Goal: Task Accomplishment & Management: Use online tool/utility

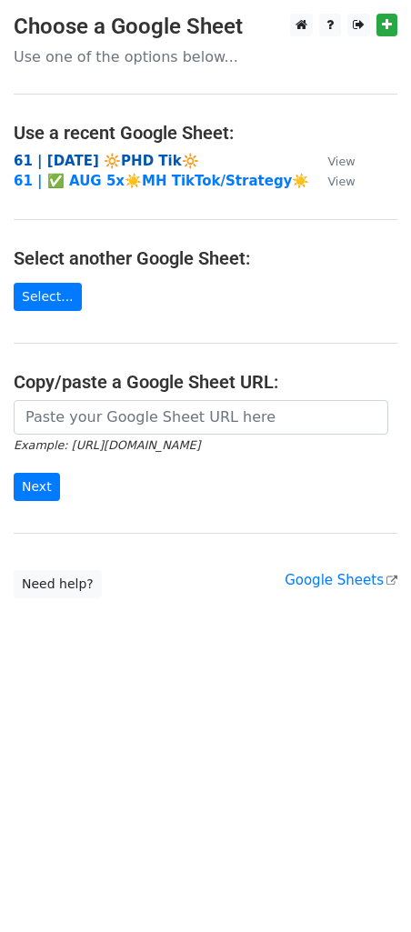
click at [58, 158] on strong "61 | [DATE] 🔆PHD Tik🔆" at bounding box center [106, 161] width 185 height 16
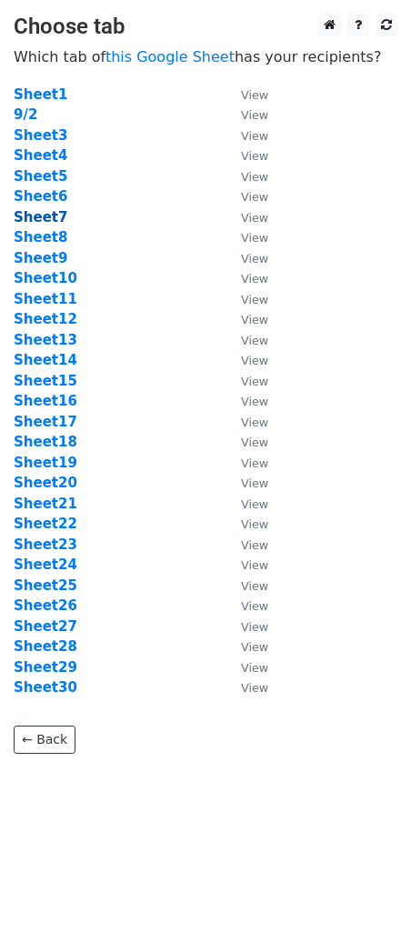
click at [51, 216] on strong "Sheet7" at bounding box center [41, 217] width 54 height 16
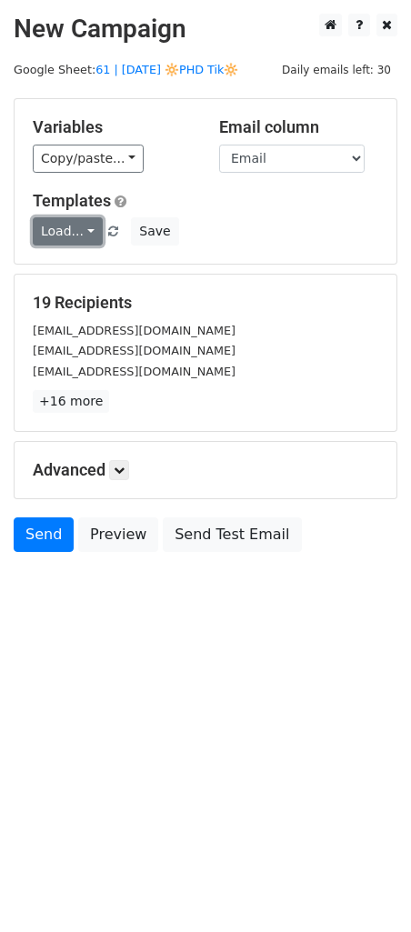
click at [72, 226] on link "Load..." at bounding box center [68, 231] width 70 height 28
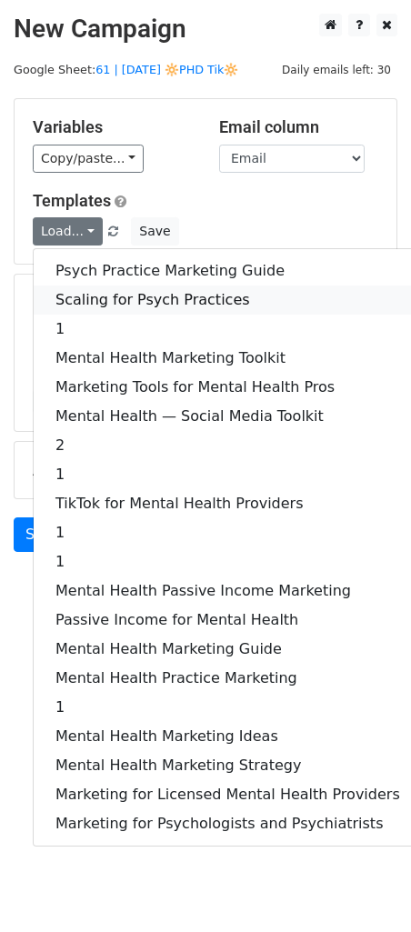
click at [105, 303] on link "Scaling for Psych Practices" at bounding box center [228, 299] width 388 height 29
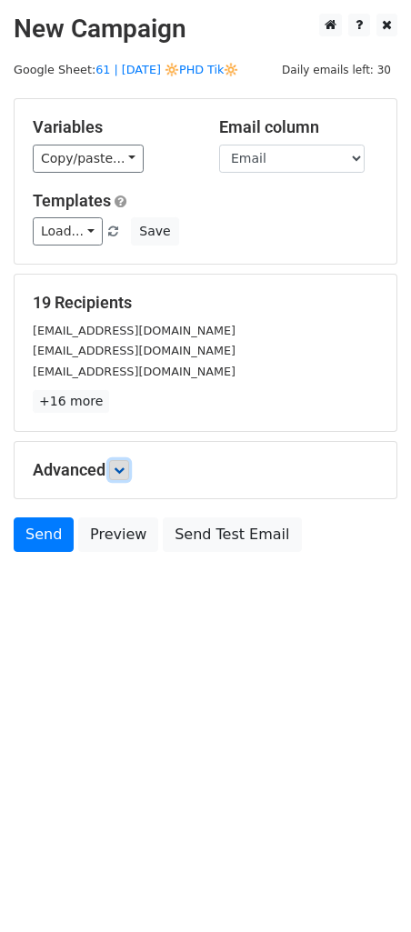
click at [122, 474] on icon at bounding box center [119, 469] width 11 height 11
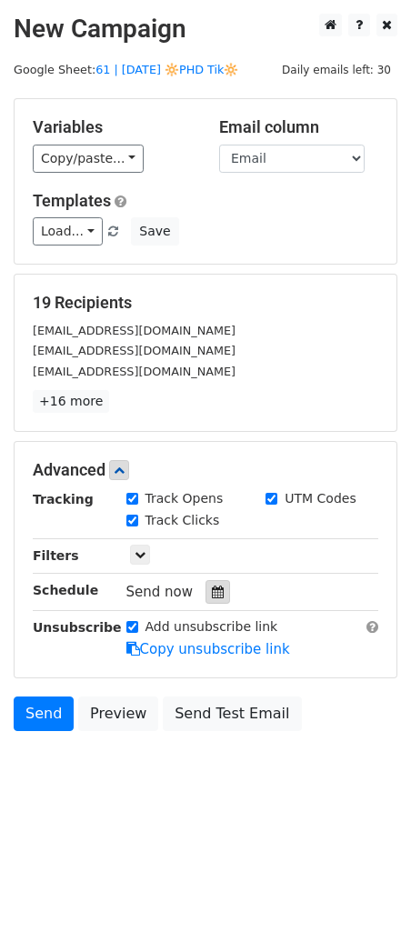
click at [205, 581] on div at bounding box center [217, 592] width 25 height 24
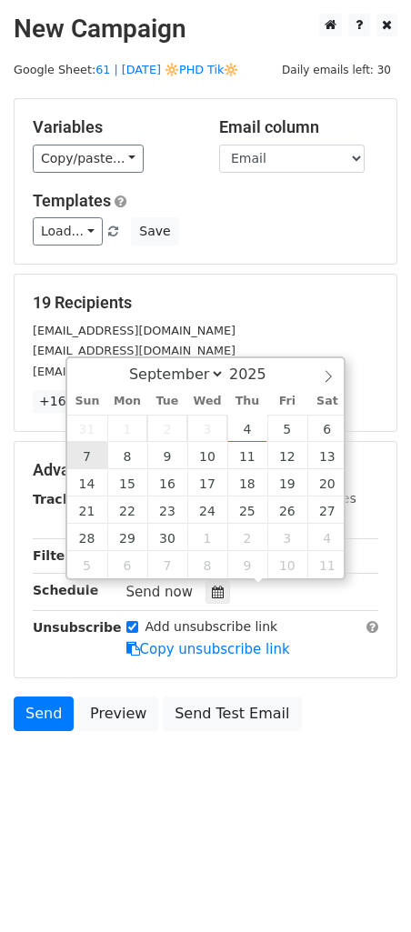
type input "2025-09-07 12:00"
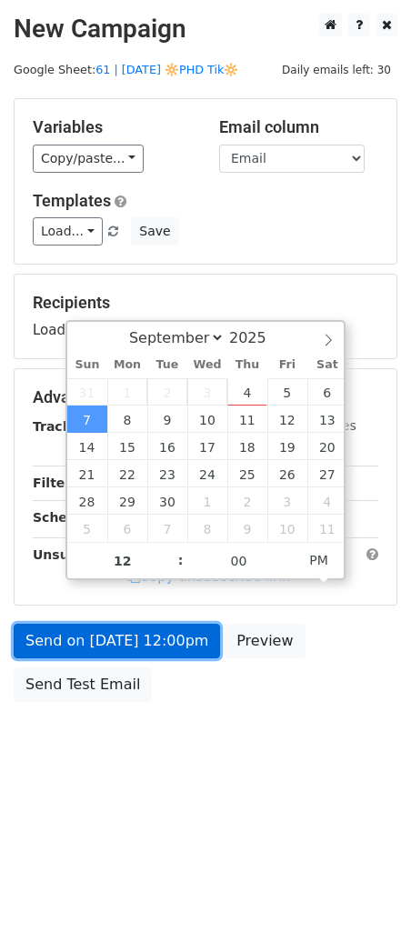
click at [84, 633] on link "Send on Sep 7 at 12:00pm" at bounding box center [117, 641] width 206 height 35
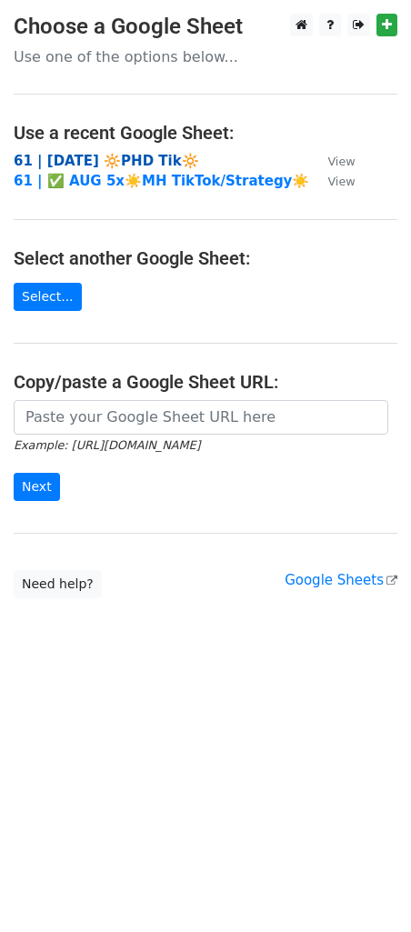
click at [125, 158] on strong "61 | [DATE] 🔆PHD Tik🔆" at bounding box center [106, 161] width 185 height 16
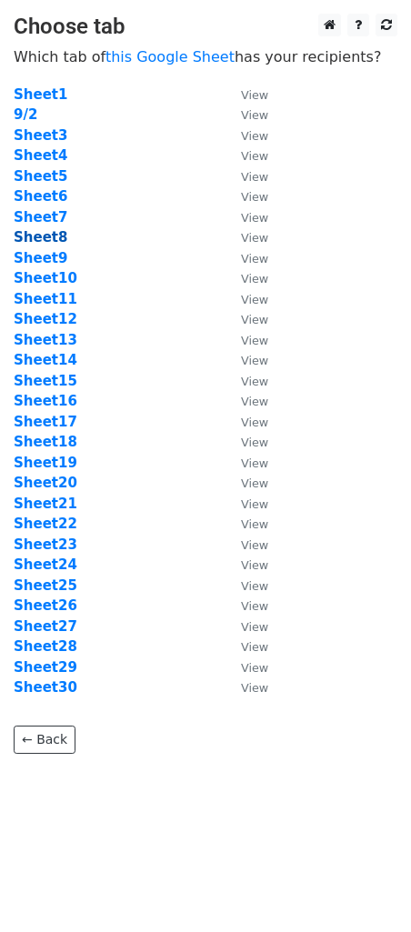
click at [34, 237] on strong "Sheet8" at bounding box center [41, 237] width 54 height 16
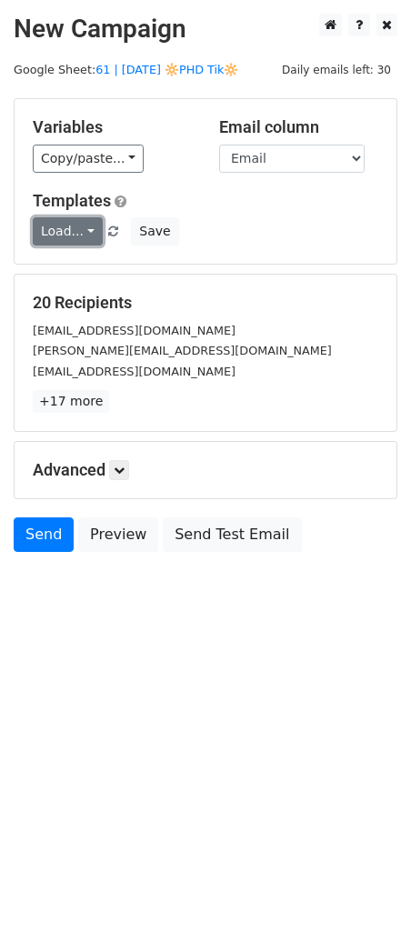
click at [75, 230] on link "Load..." at bounding box center [68, 231] width 70 height 28
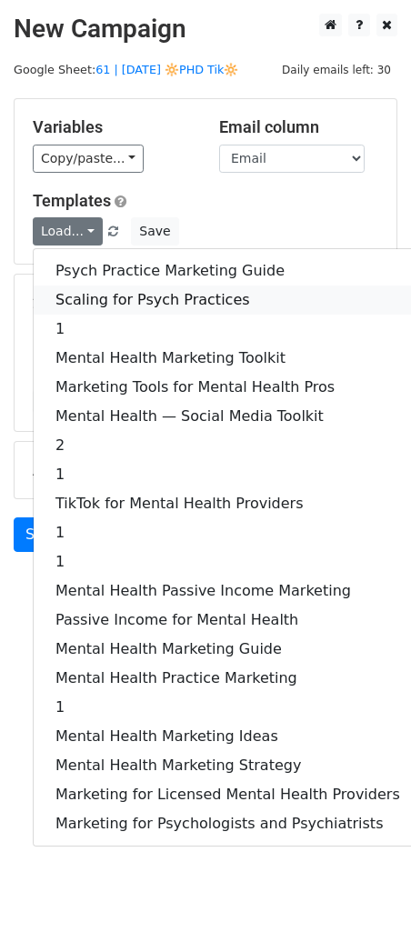
click at [115, 299] on link "Scaling for Psych Practices" at bounding box center [228, 299] width 388 height 29
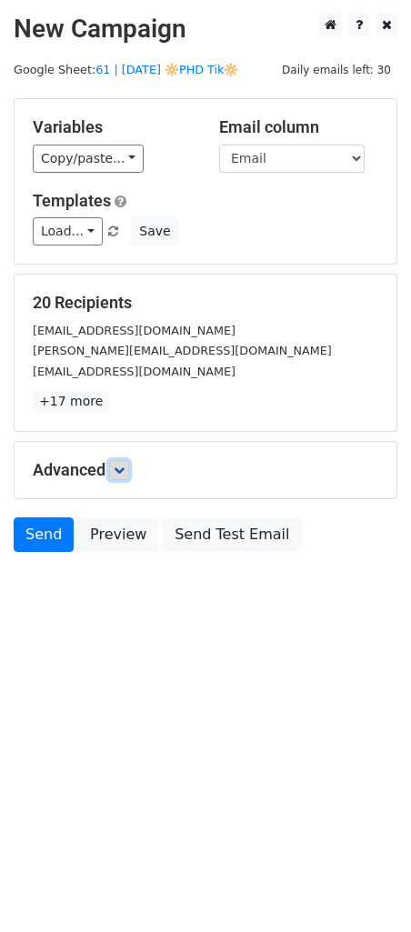
click at [122, 474] on link at bounding box center [119, 470] width 20 height 20
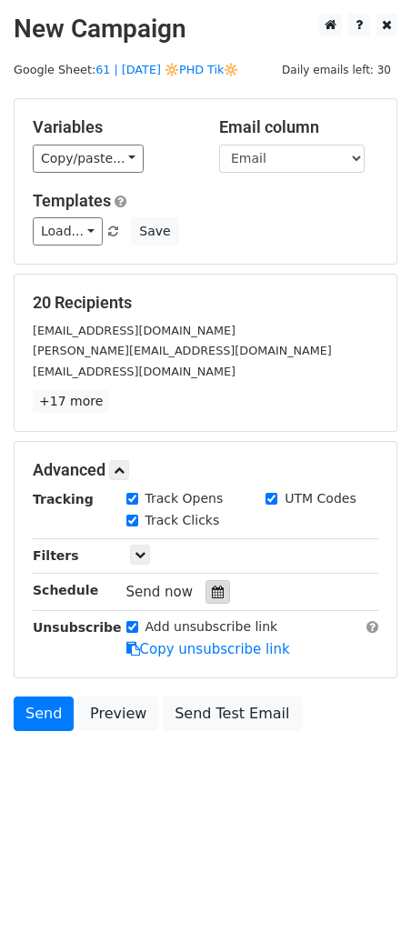
click at [212, 594] on icon at bounding box center [218, 591] width 12 height 13
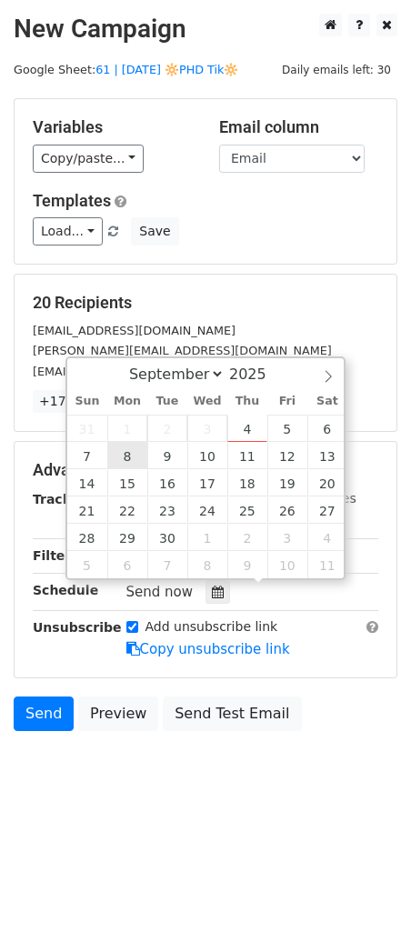
type input "[DATE] 12:00"
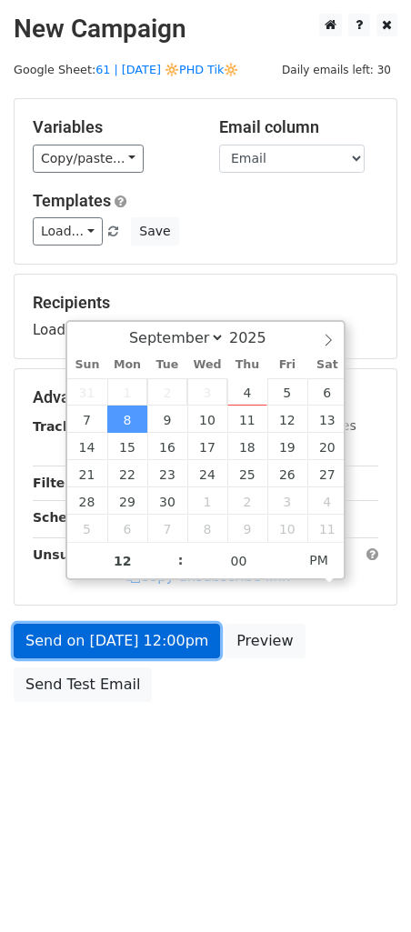
click at [137, 653] on link "Send on [DATE] 12:00pm" at bounding box center [117, 641] width 206 height 35
